Goal: Task Accomplishment & Management: Use online tool/utility

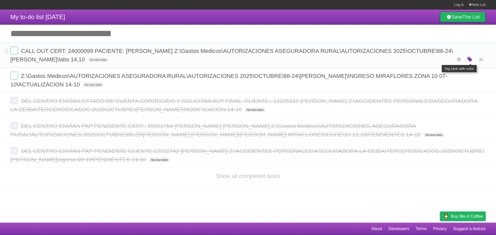
click at [470, 61] on icon "button" at bounding box center [469, 59] width 7 height 7
click at [435, 62] on div "White Red Blue Green Purple Orange" at bounding box center [435, 60] width 52 height 7
click at [432, 61] on label "Green" at bounding box center [433, 60] width 6 height 6
click at [13, 54] on label at bounding box center [14, 51] width 8 height 8
click at [18, 52] on label at bounding box center [14, 51] width 8 height 8
